Goal: Navigation & Orientation: Find specific page/section

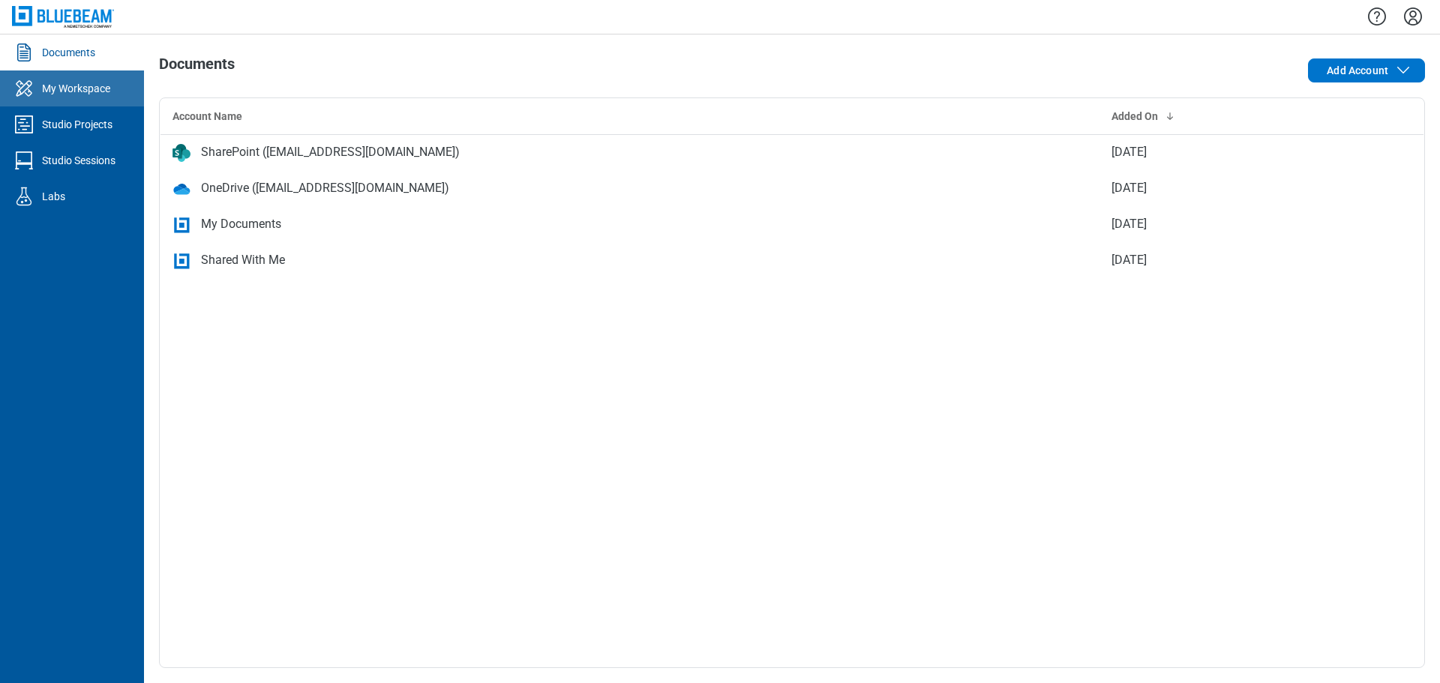
click at [70, 89] on div "My Workspace" at bounding box center [76, 88] width 68 height 15
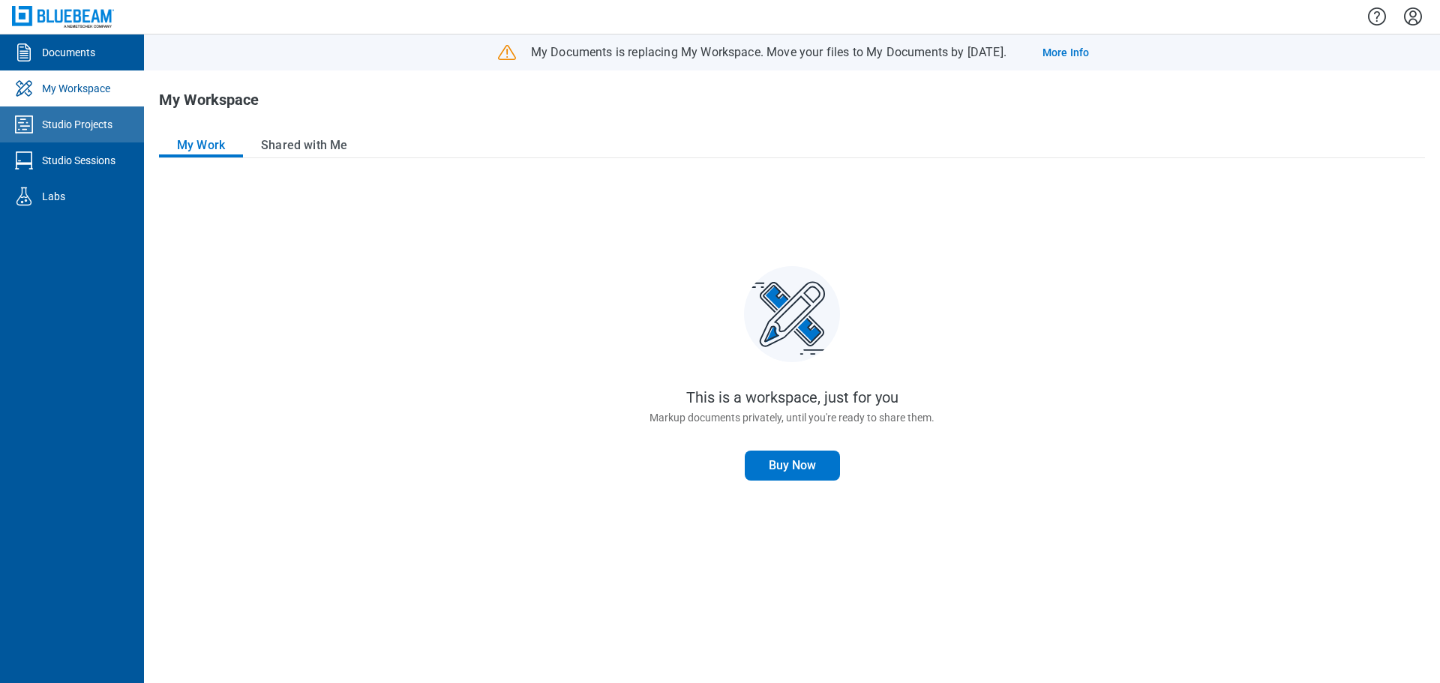
click at [99, 115] on link "Studio Projects" at bounding box center [72, 124] width 144 height 36
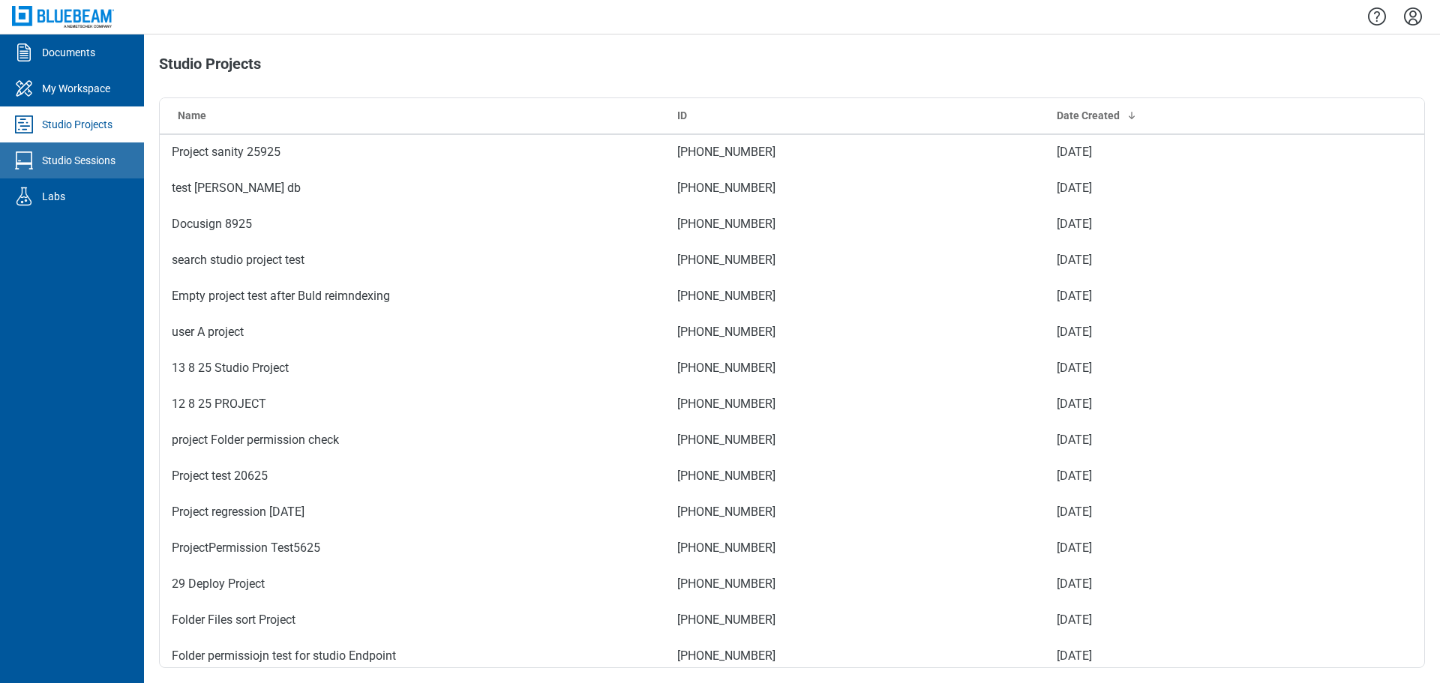
click at [112, 167] on div "Studio Sessions" at bounding box center [78, 160] width 73 height 15
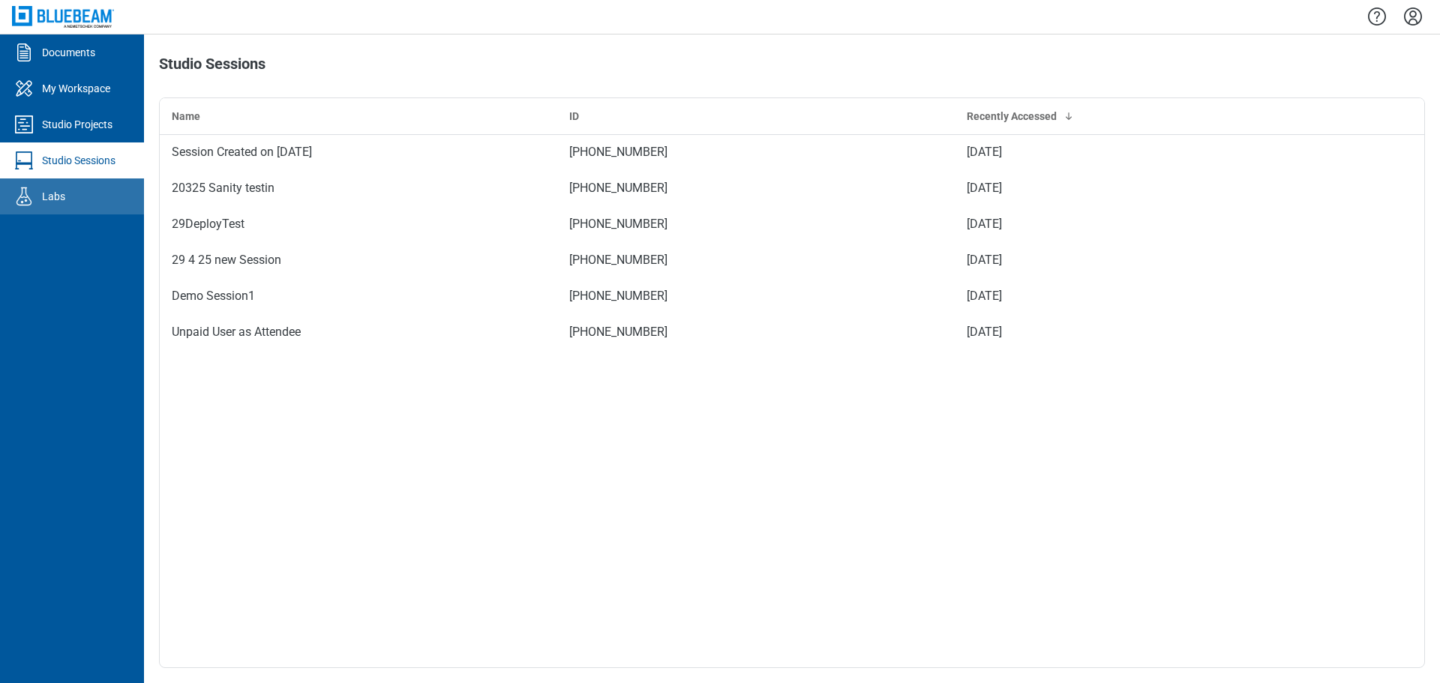
click at [60, 196] on div "Labs" at bounding box center [53, 196] width 23 height 15
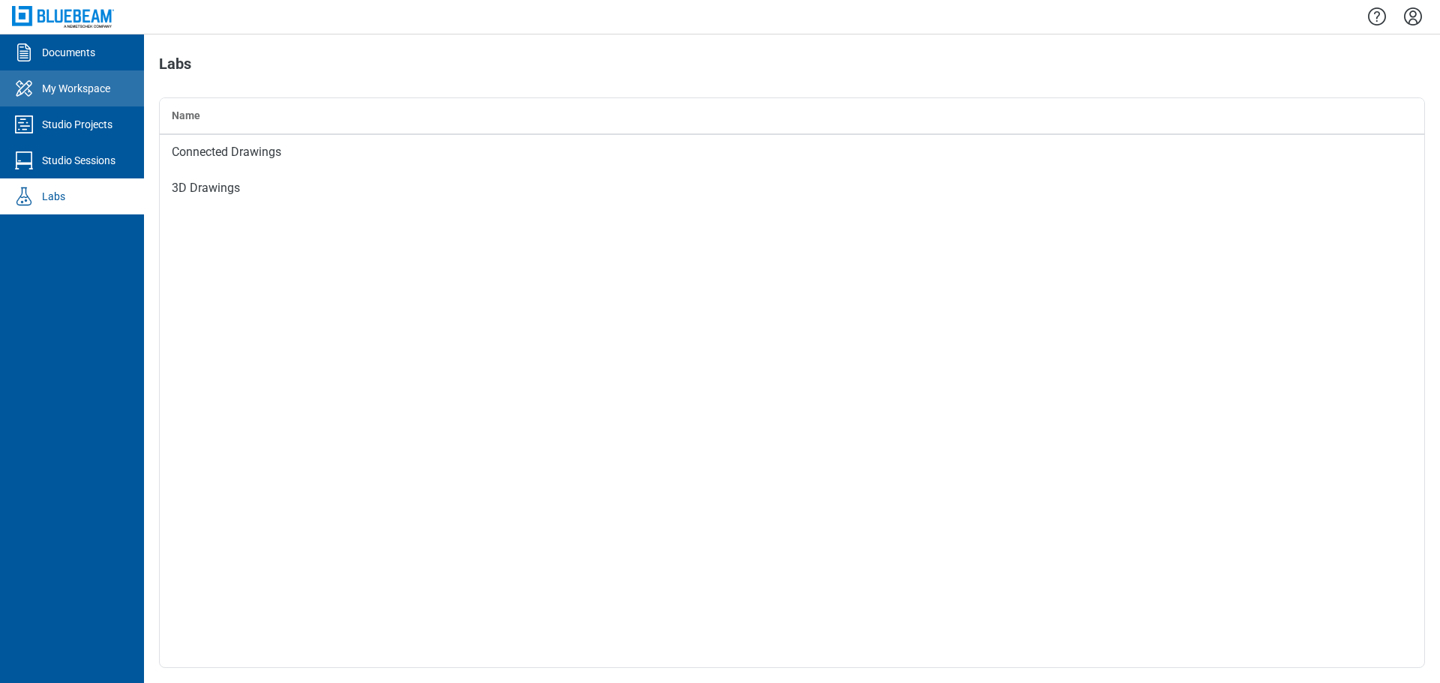
click at [88, 87] on div "My Workspace" at bounding box center [76, 88] width 68 height 15
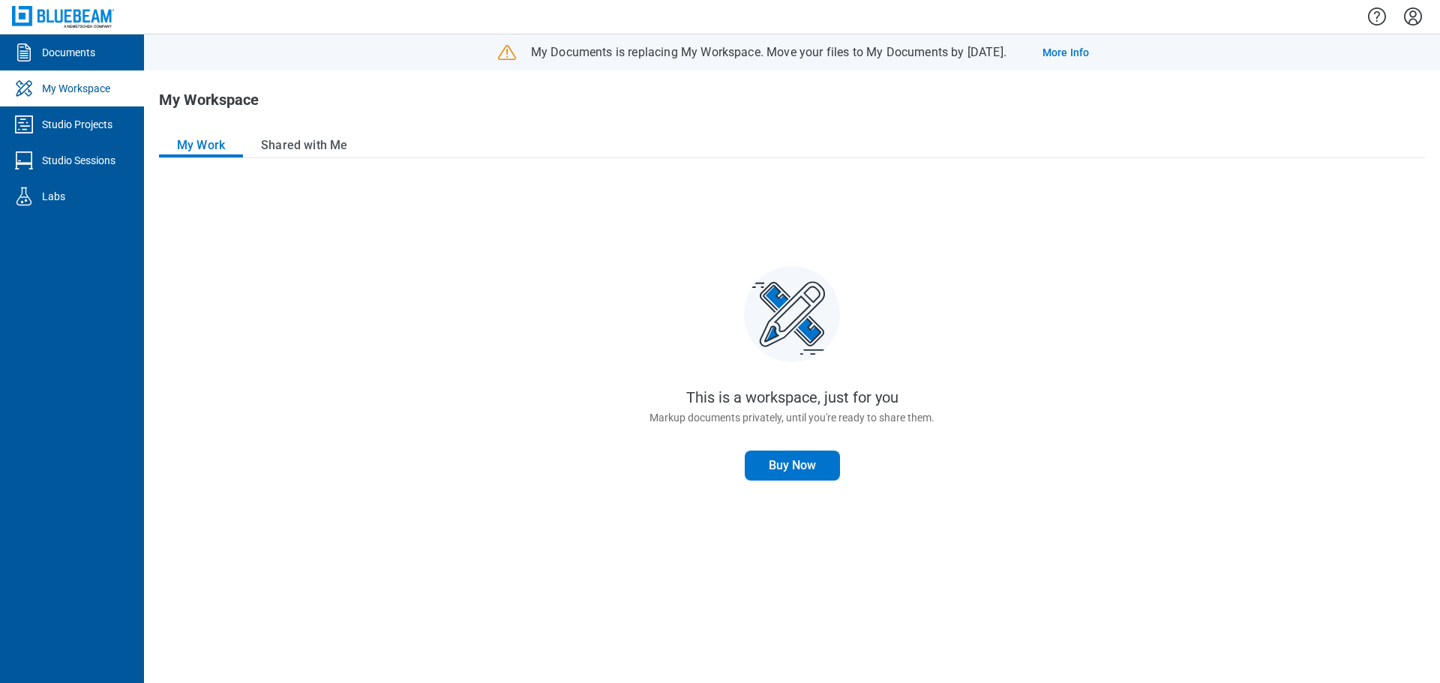
click at [354, 395] on div "This is a workspace, just for you Markup documents privately, until you're read…" at bounding box center [792, 422] width 1266 height 492
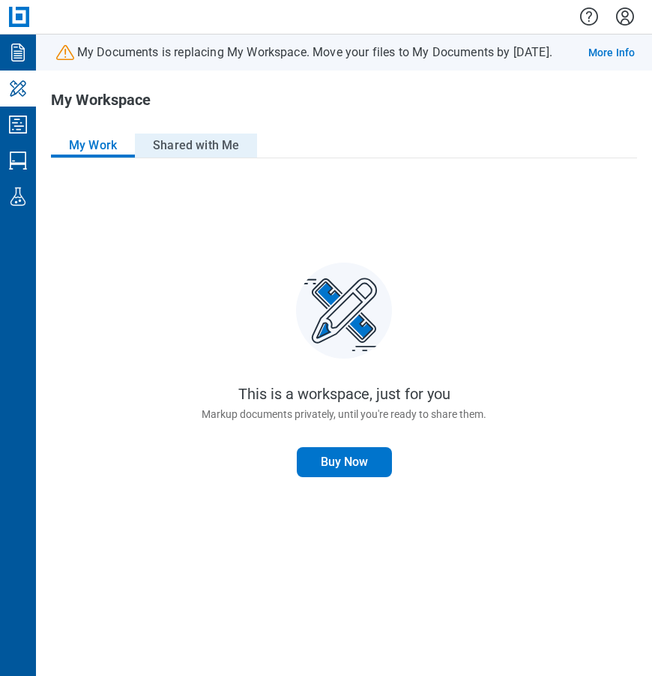
click at [190, 145] on button "Shared with Me" at bounding box center [196, 145] width 122 height 24
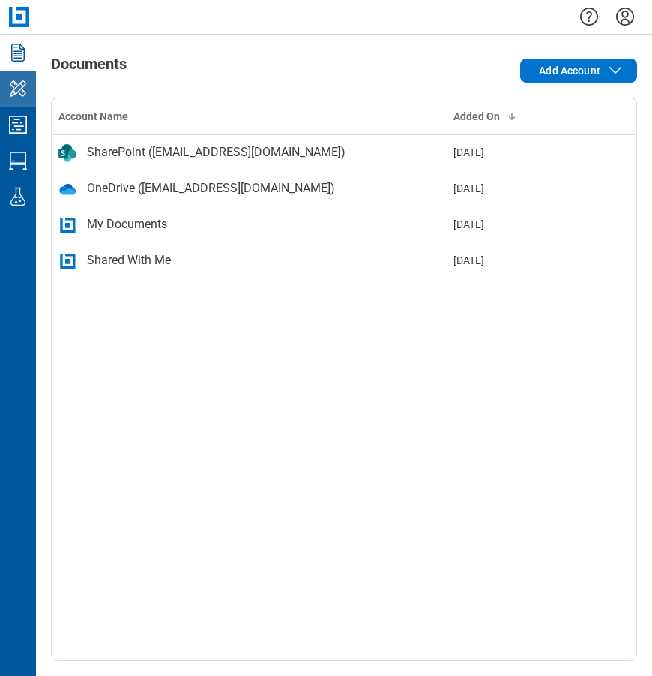
click at [20, 85] on icon "My Workspace" at bounding box center [18, 88] width 24 height 24
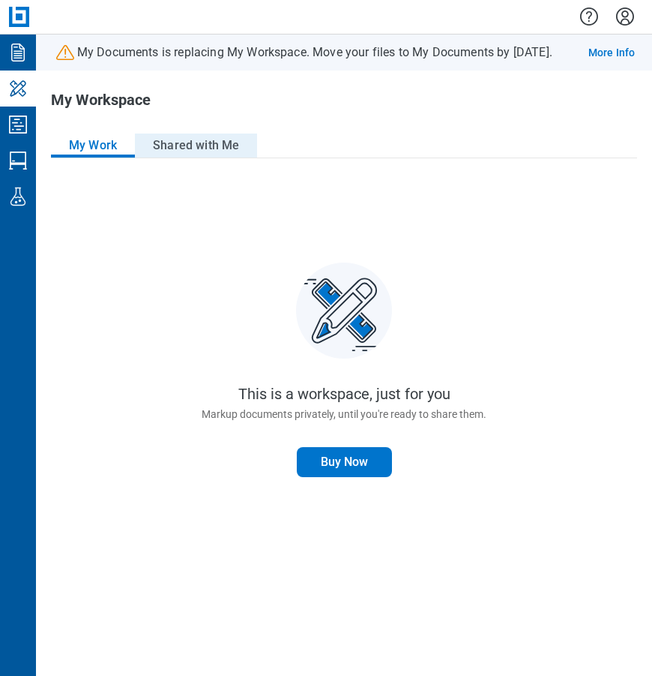
click at [194, 144] on button "Shared with Me" at bounding box center [196, 145] width 122 height 24
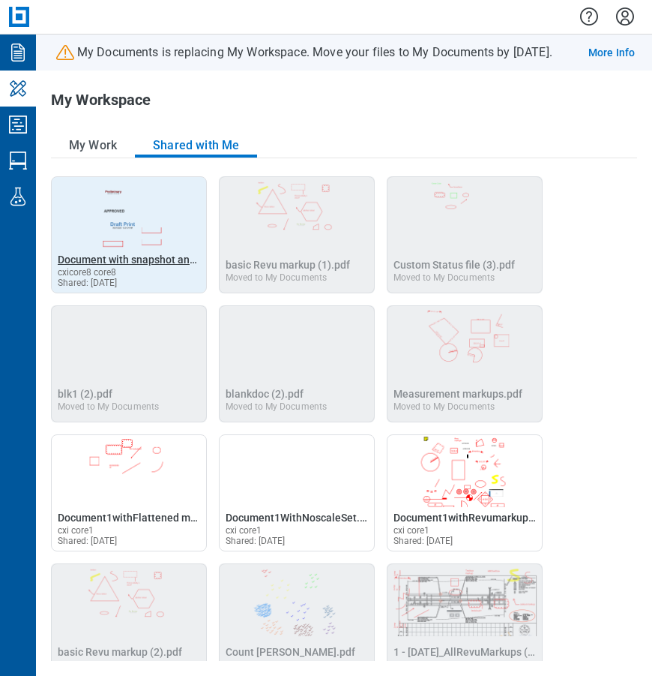
click at [142, 257] on span "Document with snapshot and stamp markup.pdf" at bounding box center [171, 259] width 227 height 12
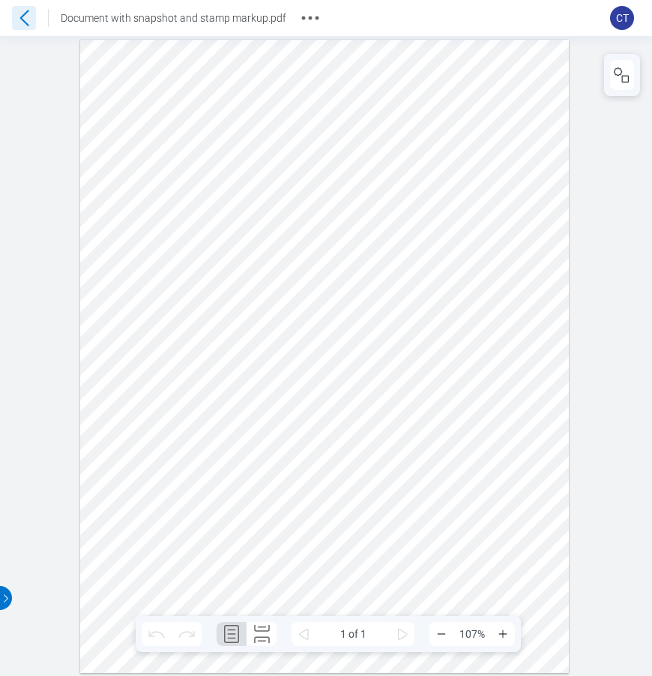
click at [21, 19] on icon at bounding box center [24, 18] width 24 height 24
